Goal: Task Accomplishment & Management: Manage account settings

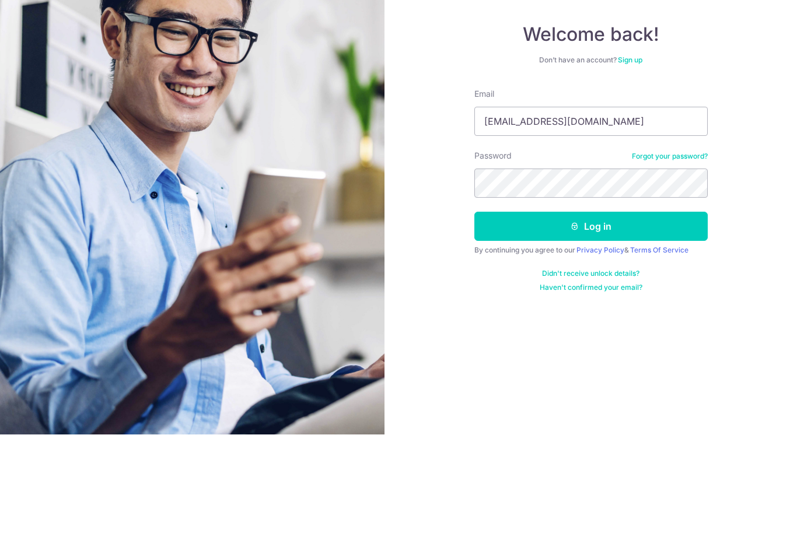
type input "Kumchiew@hotmail.com"
click at [600, 310] on button "Log in" at bounding box center [590, 324] width 233 height 29
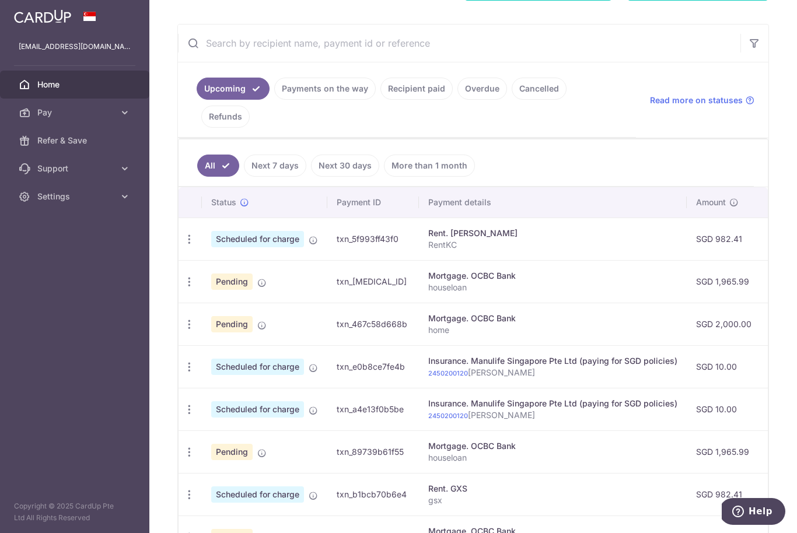
scroll to position [203, 0]
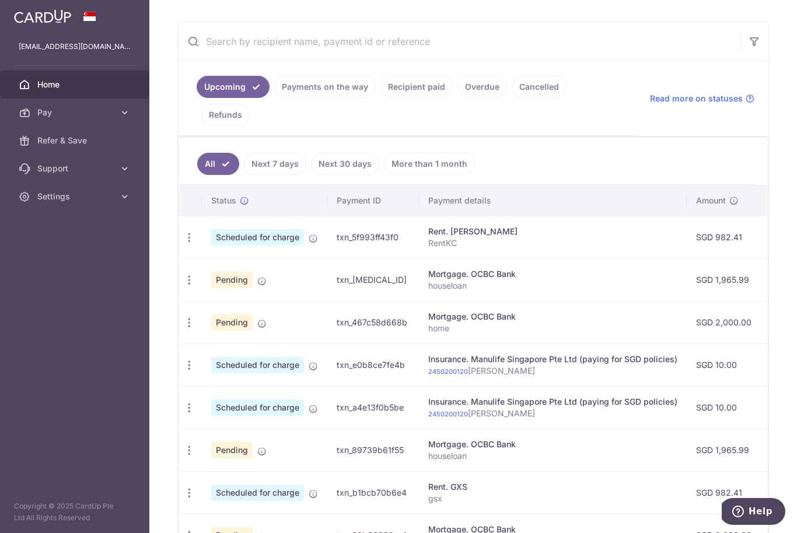
click at [274, 98] on link "Payments on the way" at bounding box center [325, 87] width 102 height 22
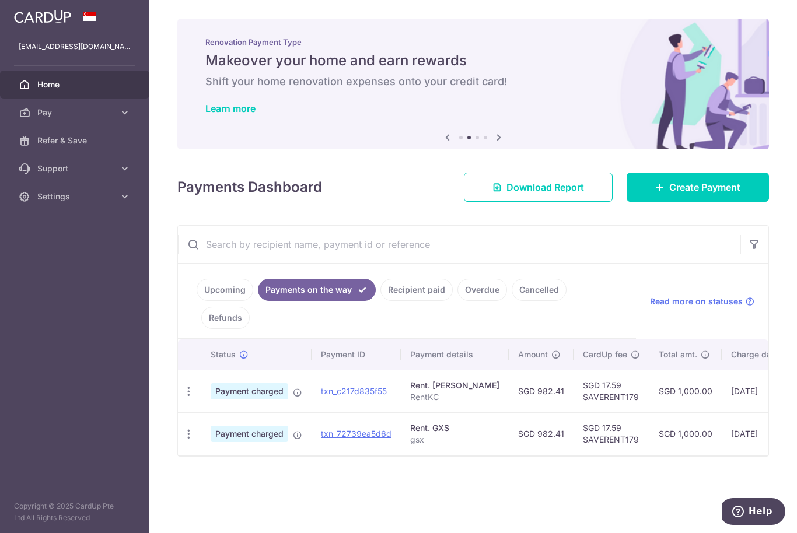
scroll to position [0, 0]
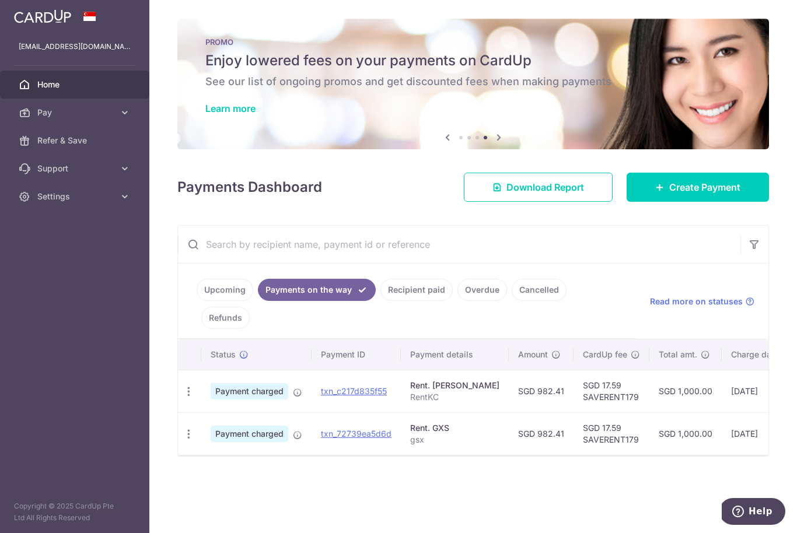
click at [197, 301] on link "Upcoming" at bounding box center [225, 290] width 57 height 22
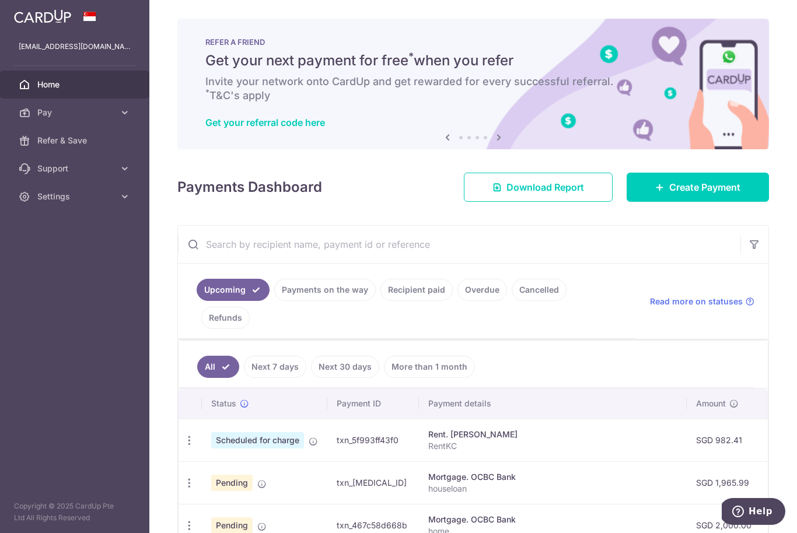
click at [0, 0] on icon "button" at bounding box center [0, 0] width 0 height 0
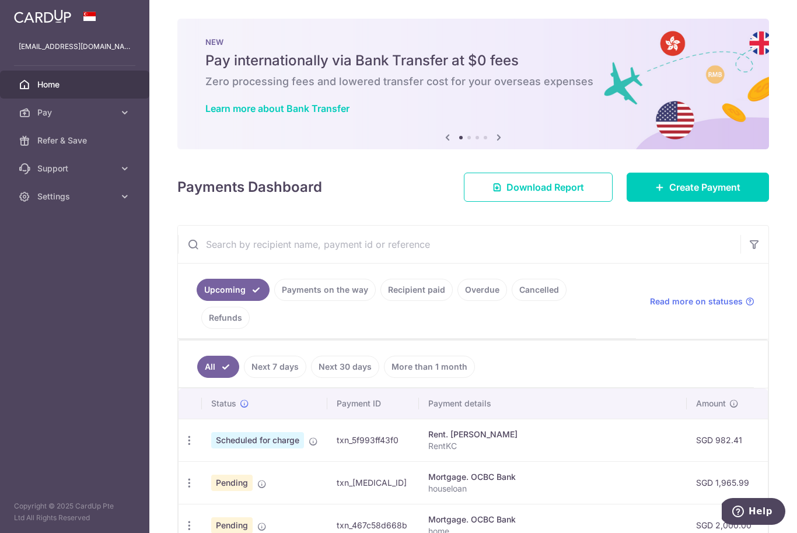
click at [72, 197] on span "Settings" at bounding box center [75, 197] width 77 height 12
click at [67, 257] on span "Logout" at bounding box center [75, 253] width 77 height 12
